Goal: Task Accomplishment & Management: Manage account settings

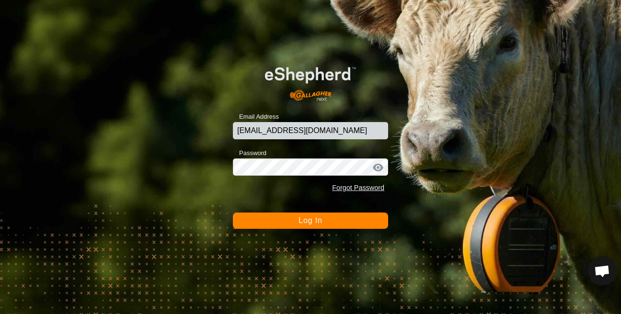
click at [320, 217] on span "Log In" at bounding box center [310, 221] width 23 height 8
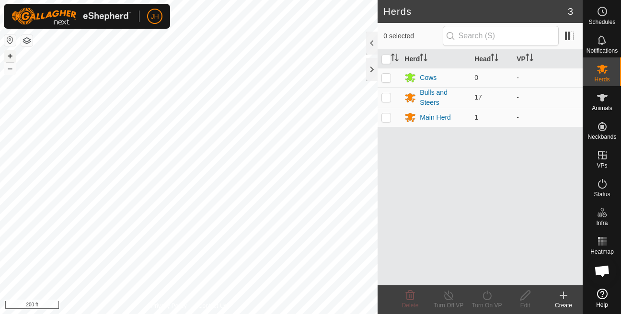
click at [9, 56] on button "+" at bounding box center [10, 56] width 12 height 12
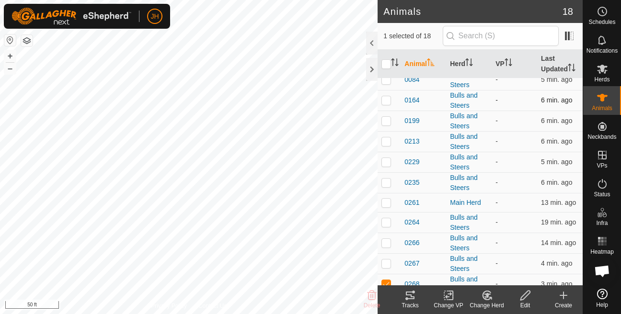
scroll to position [75, 0]
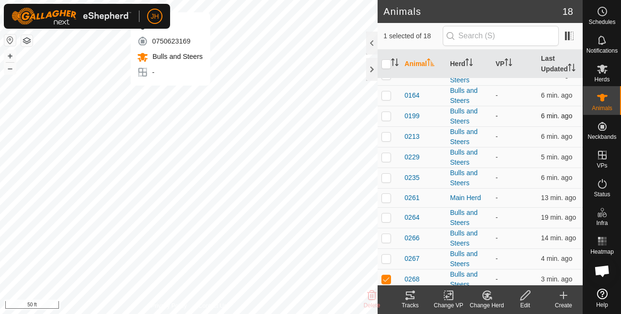
checkbox input "true"
checkbox input "false"
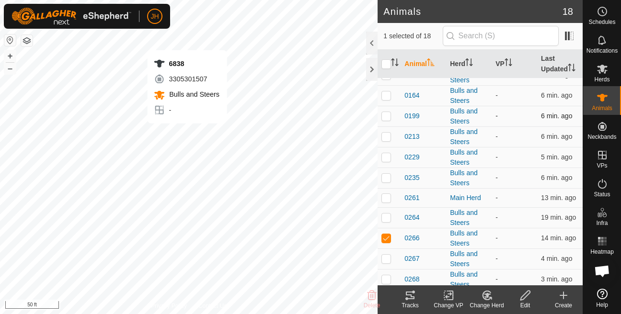
checkbox input "false"
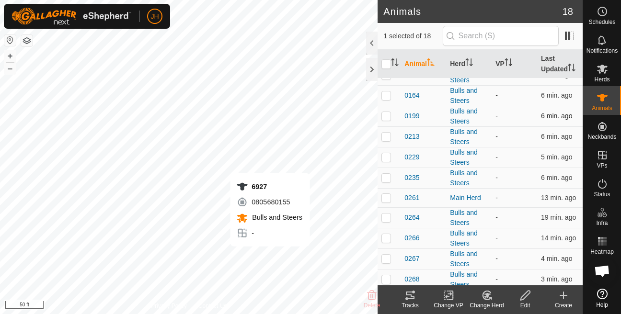
checkbox input "false"
checkbox input "true"
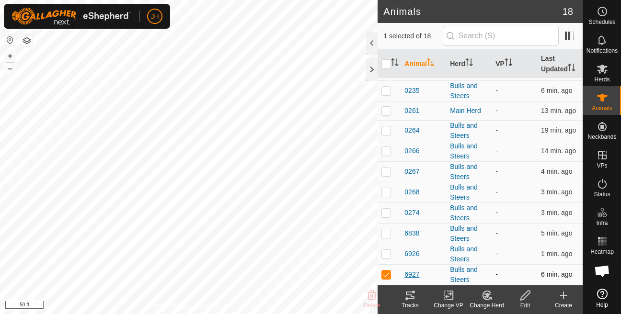
click at [414, 277] on span "6927" at bounding box center [412, 275] width 15 height 10
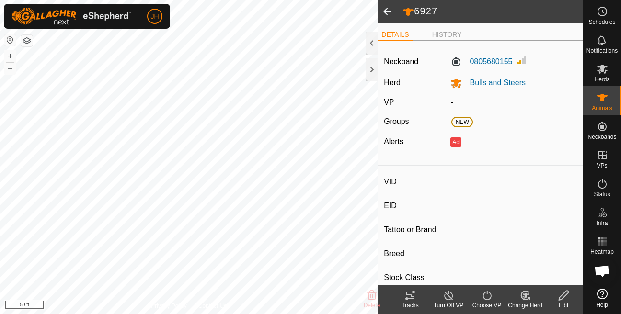
type input "6927"
type input "-"
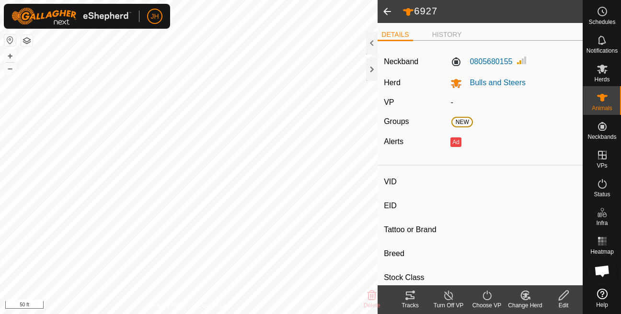
type input "0 kg"
type input "-"
click at [520, 312] on div "Change Herd" at bounding box center [525, 300] width 38 height 29
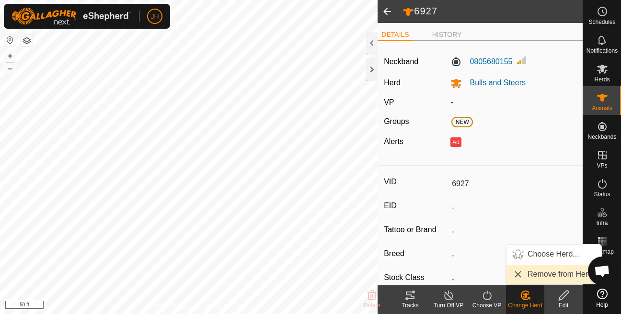
click at [532, 280] on link "Remove from Herd" at bounding box center [554, 274] width 95 height 19
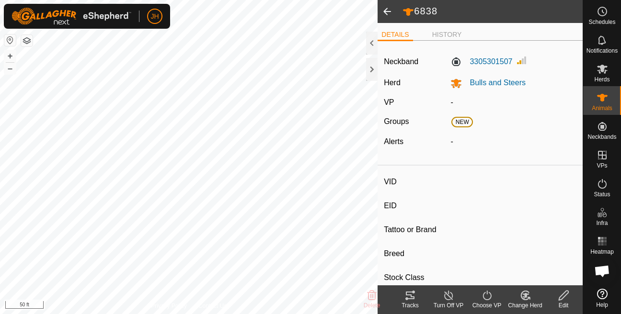
type input "6838"
type input "-"
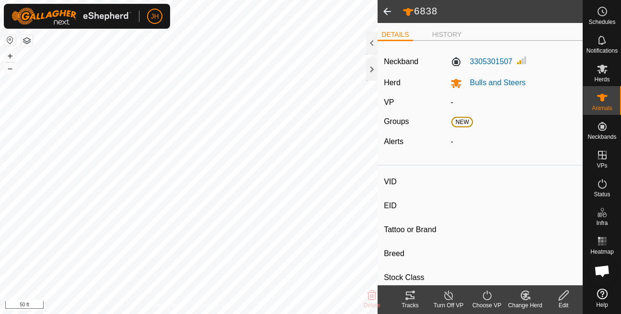
type input "0 kg"
type input "-"
type input "0266"
type input "-"
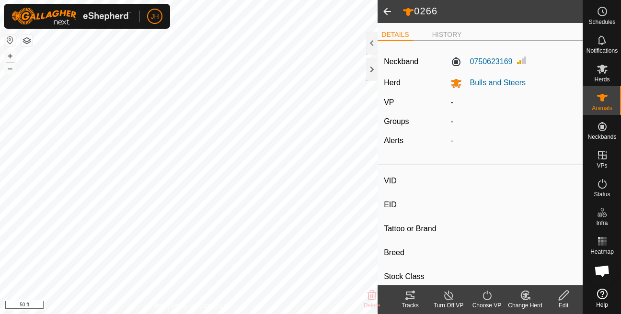
type input "-"
type input "0 kg"
type input "-"
click at [6, 72] on button "–" at bounding box center [10, 69] width 12 height 12
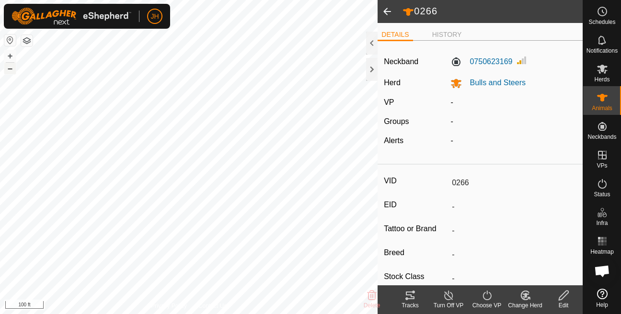
click at [7, 70] on button "–" at bounding box center [10, 69] width 12 height 12
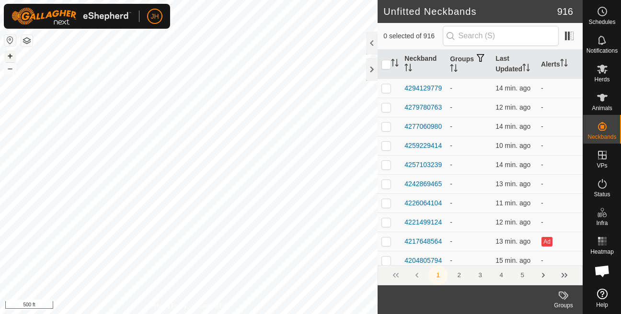
click at [12, 60] on button "+" at bounding box center [10, 56] width 12 height 12
click at [10, 57] on button "+" at bounding box center [10, 56] width 12 height 12
click at [10, 53] on button "+" at bounding box center [10, 56] width 12 height 12
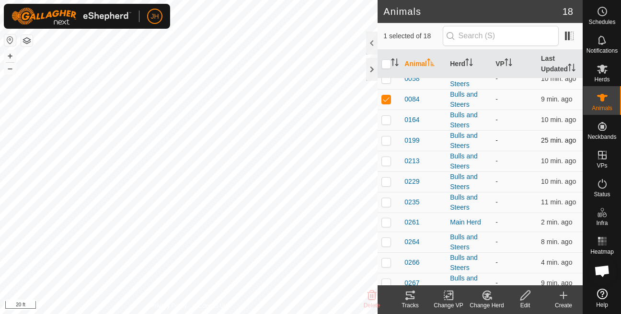
scroll to position [52, 0]
checkbox input "false"
checkbox input "true"
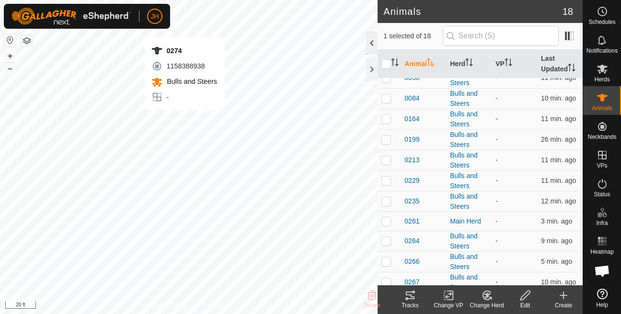
checkbox input "true"
checkbox input "false"
click at [10, 58] on button "+" at bounding box center [10, 56] width 12 height 12
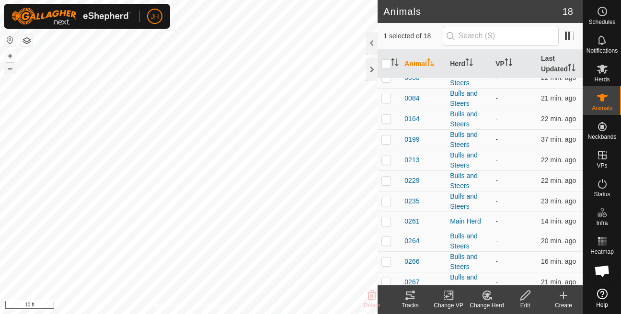
click at [12, 71] on button "–" at bounding box center [10, 69] width 12 height 12
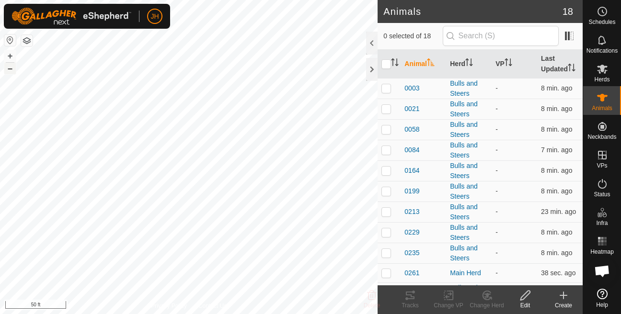
click at [7, 70] on button "–" at bounding box center [10, 69] width 12 height 12
click at [7, 68] on button "–" at bounding box center [10, 69] width 12 height 12
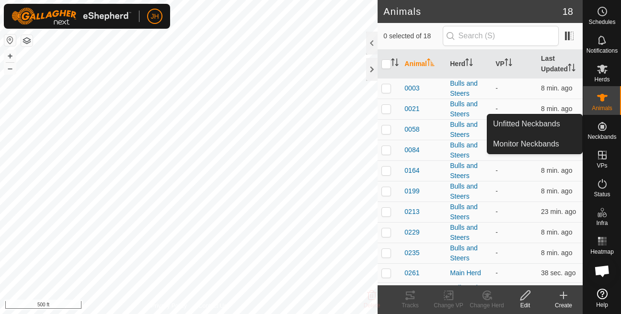
click at [568, 127] on link "Unfitted Neckbands" at bounding box center [535, 124] width 95 height 19
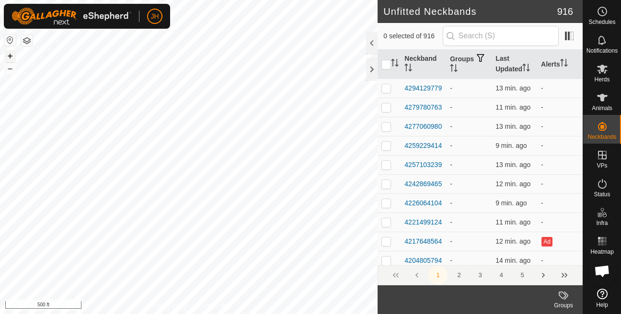
click at [12, 57] on button "+" at bounding box center [10, 56] width 12 height 12
click at [12, 59] on button "+" at bounding box center [10, 56] width 12 height 12
click at [9, 67] on button "–" at bounding box center [10, 69] width 12 height 12
click at [12, 54] on button "+" at bounding box center [10, 56] width 12 height 12
click at [8, 66] on button "–" at bounding box center [10, 69] width 12 height 12
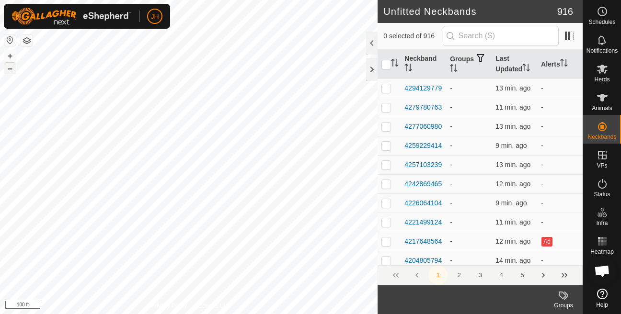
click at [8, 66] on button "–" at bounding box center [10, 69] width 12 height 12
